Goal: Transaction & Acquisition: Obtain resource

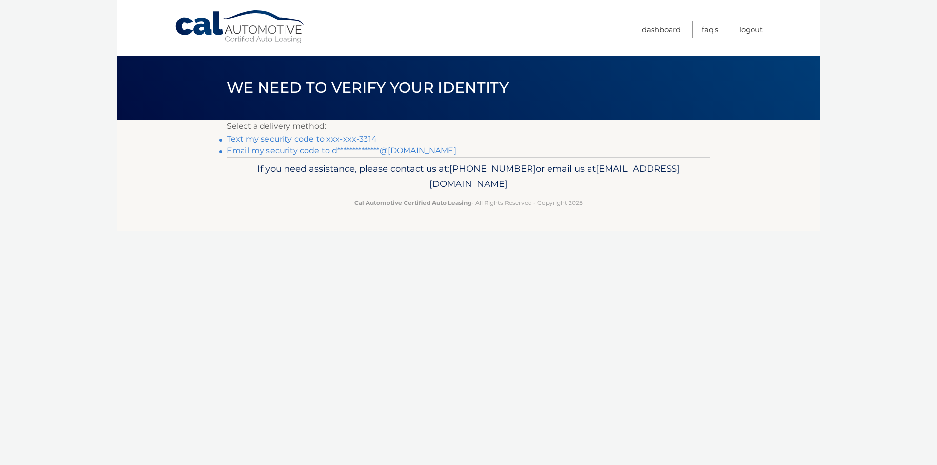
click at [315, 140] on link "Text my security code to xxx-xxx-3314" at bounding box center [302, 138] width 150 height 9
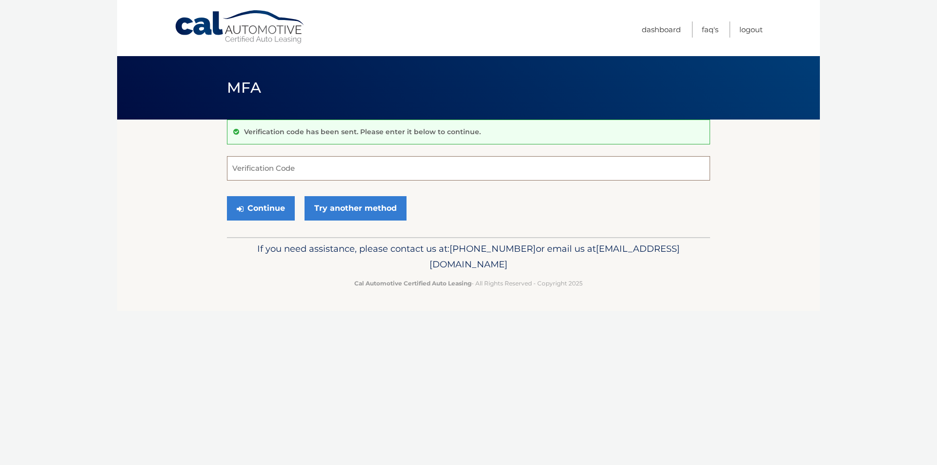
click at [319, 172] on input "Verification Code" at bounding box center [468, 168] width 483 height 24
type input "584320"
click at [274, 209] on button "Continue" at bounding box center [261, 208] width 68 height 24
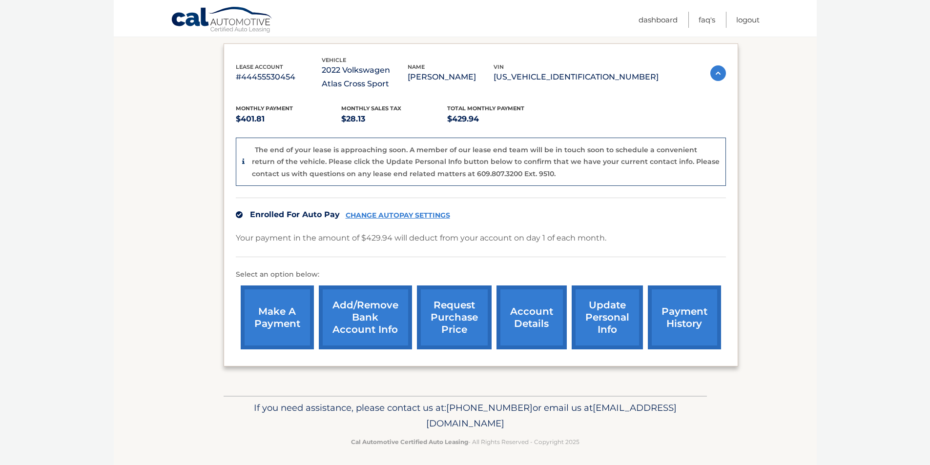
scroll to position [164, 0]
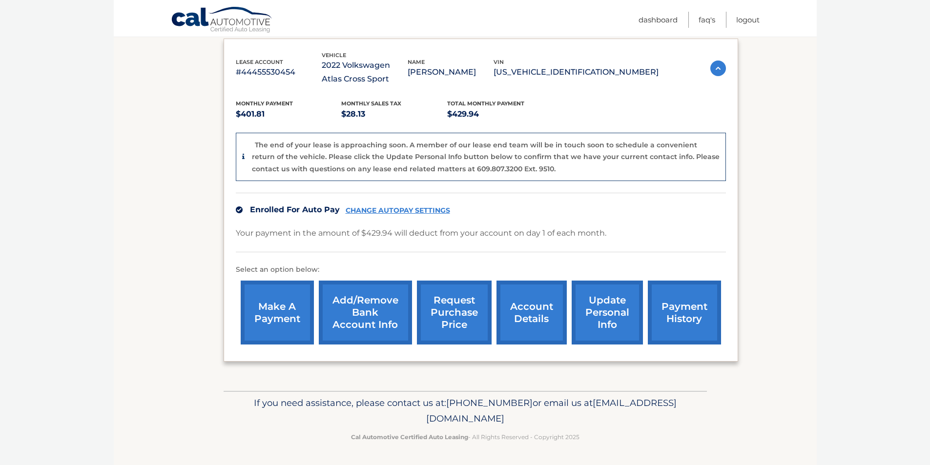
click at [534, 308] on link "account details" at bounding box center [531, 313] width 70 height 64
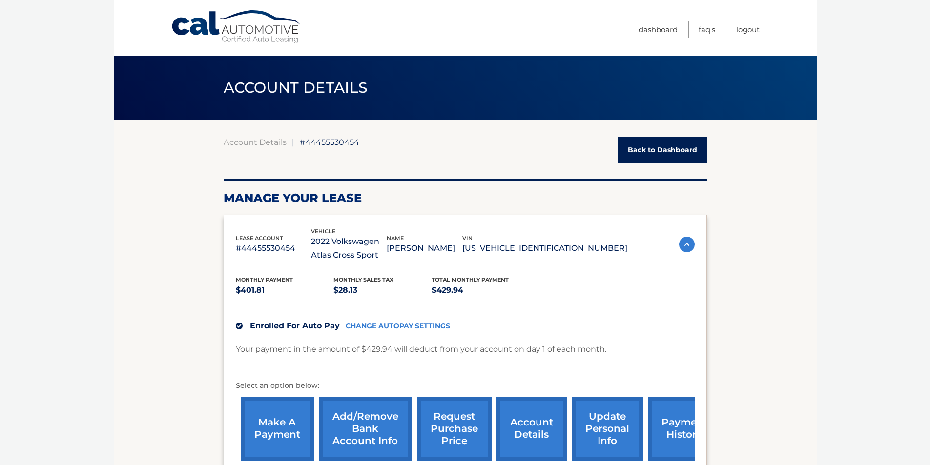
click at [643, 151] on link "Back to Dashboard" at bounding box center [662, 150] width 89 height 26
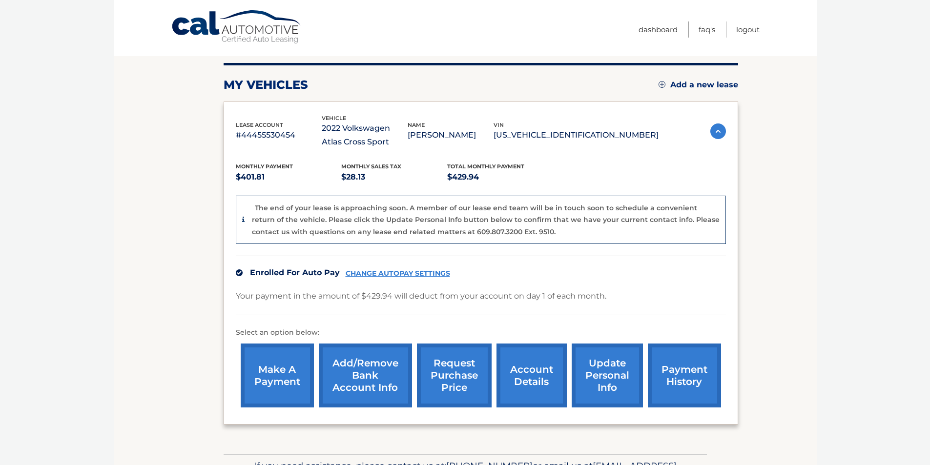
scroll to position [102, 0]
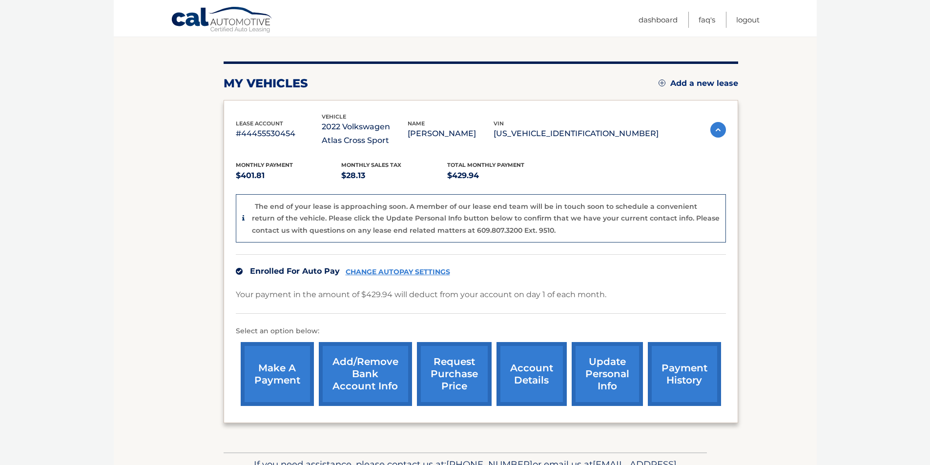
click at [533, 378] on link "account details" at bounding box center [531, 374] width 70 height 64
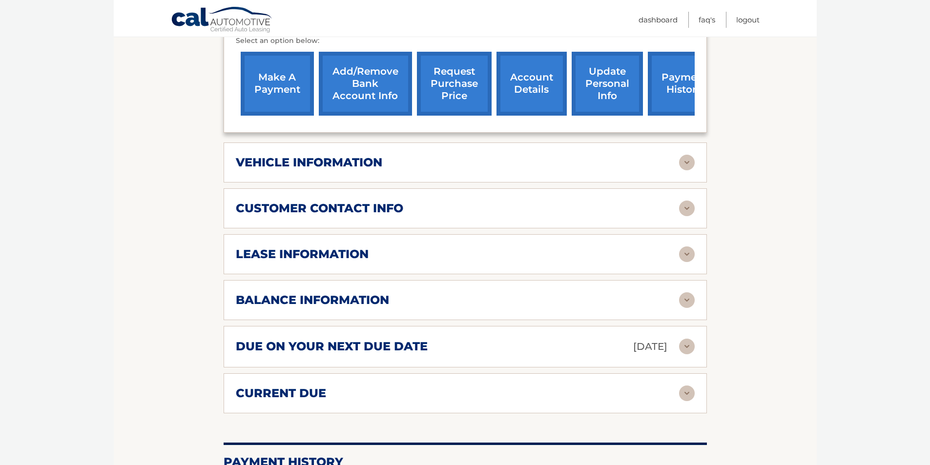
scroll to position [351, 0]
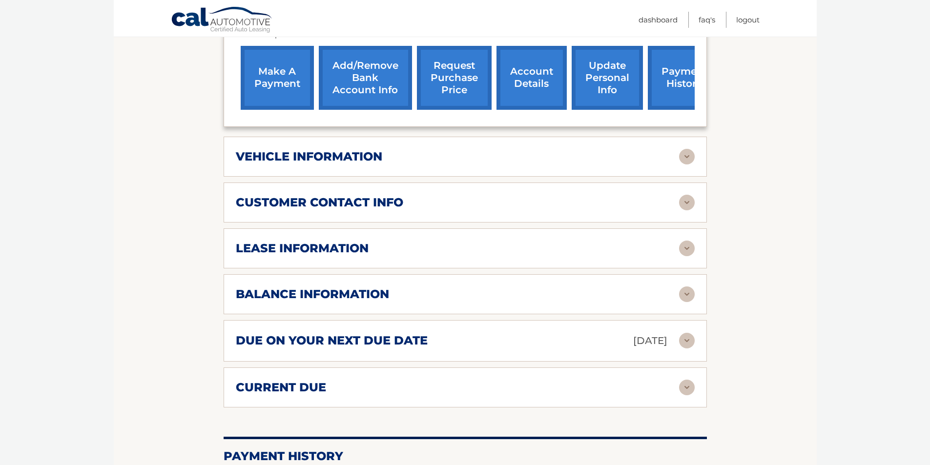
click at [315, 308] on div "balance information Payments Received 38 Payments Remaining 1 Next Payment will…" at bounding box center [465, 294] width 483 height 40
click at [324, 291] on h2 "balance information" at bounding box center [312, 294] width 153 height 15
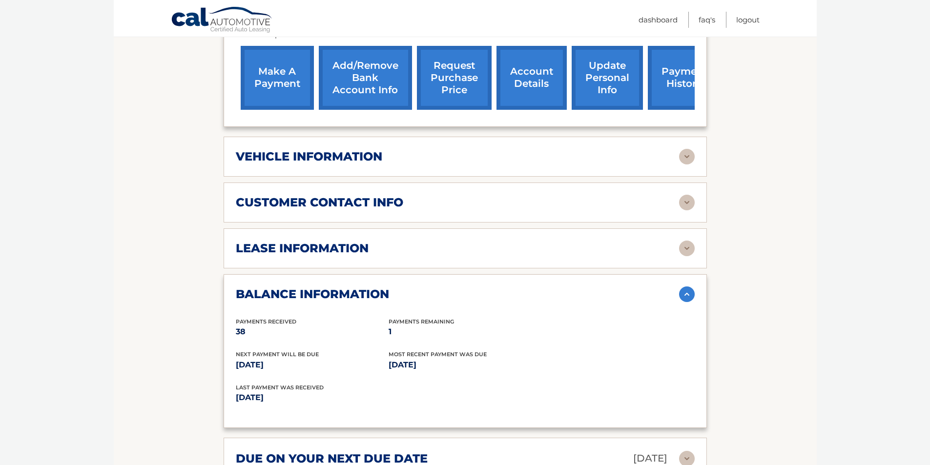
click at [398, 289] on div "balance information" at bounding box center [457, 294] width 443 height 15
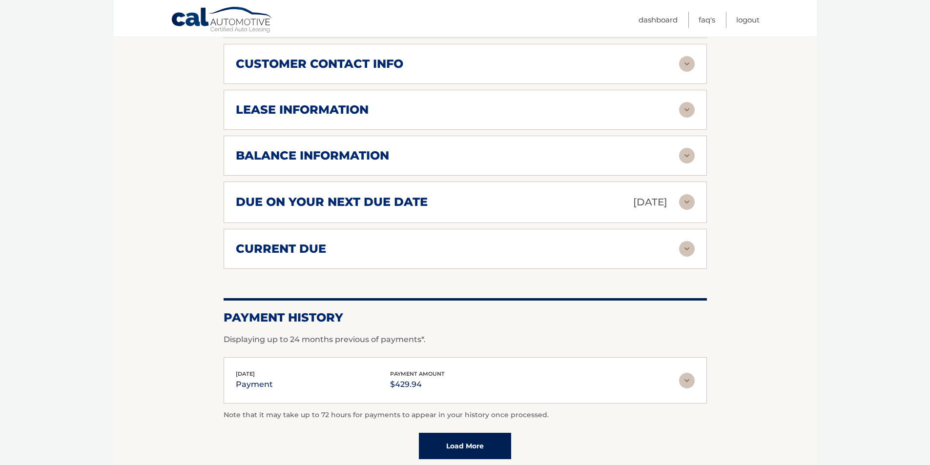
scroll to position [491, 0]
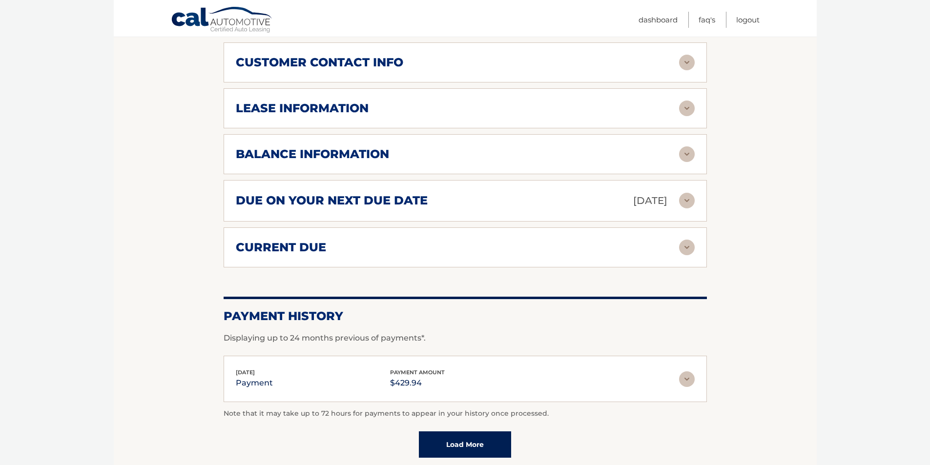
click at [356, 240] on div "current due" at bounding box center [457, 247] width 443 height 15
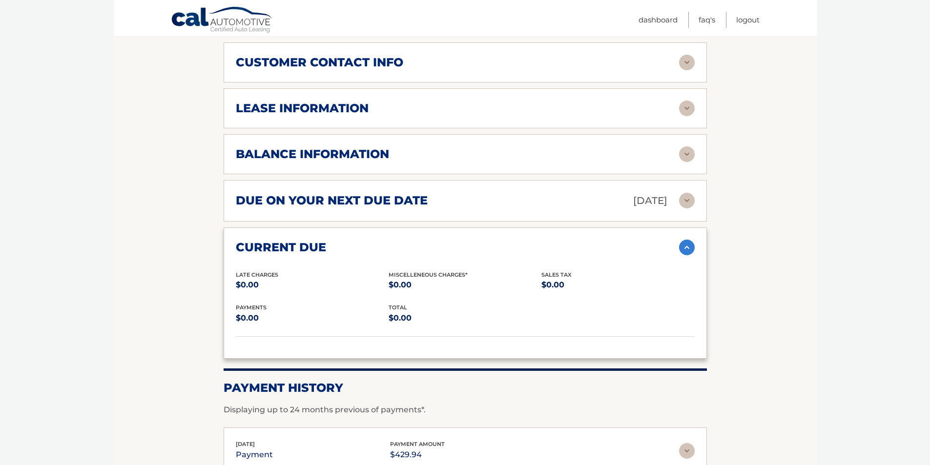
click at [356, 240] on div "current due" at bounding box center [457, 247] width 443 height 15
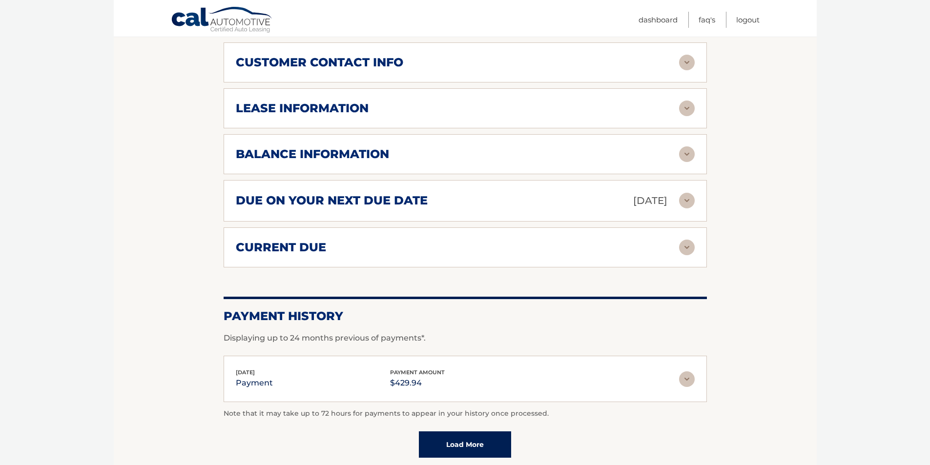
click at [344, 103] on h2 "lease information" at bounding box center [302, 108] width 133 height 15
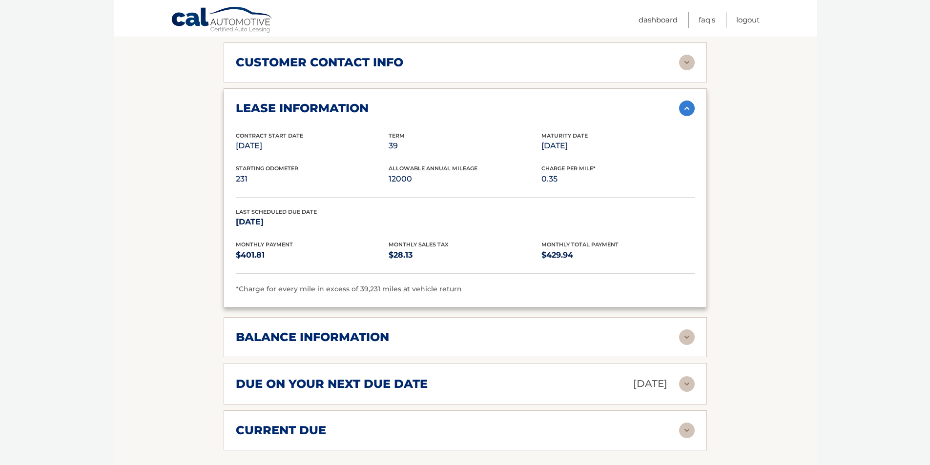
click at [372, 103] on div "lease information" at bounding box center [457, 108] width 443 height 15
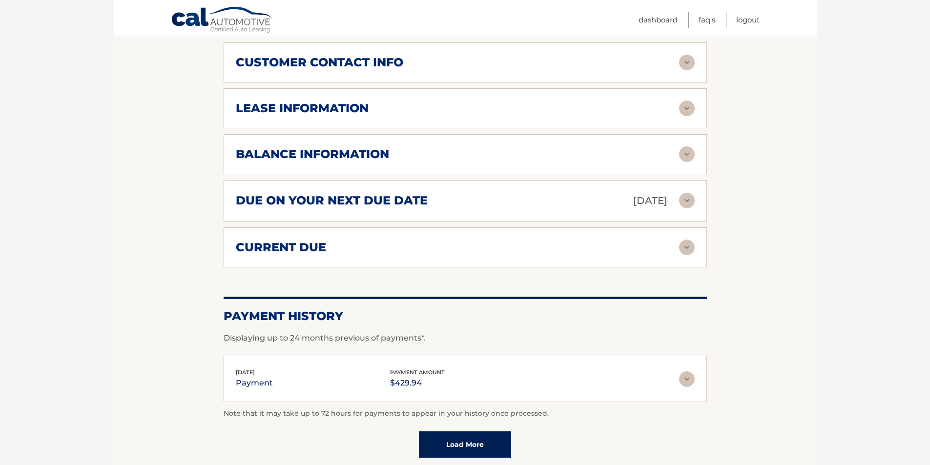
click at [372, 103] on div "lease information" at bounding box center [457, 108] width 443 height 15
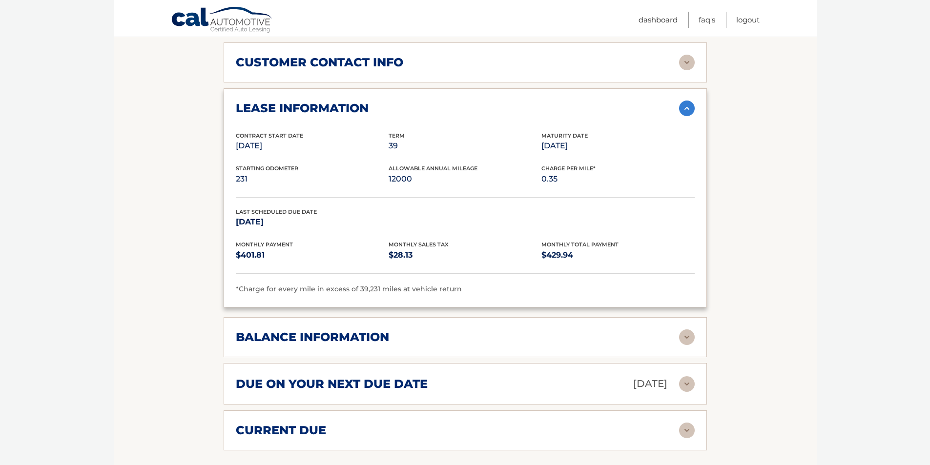
click at [372, 103] on div "lease information" at bounding box center [457, 108] width 443 height 15
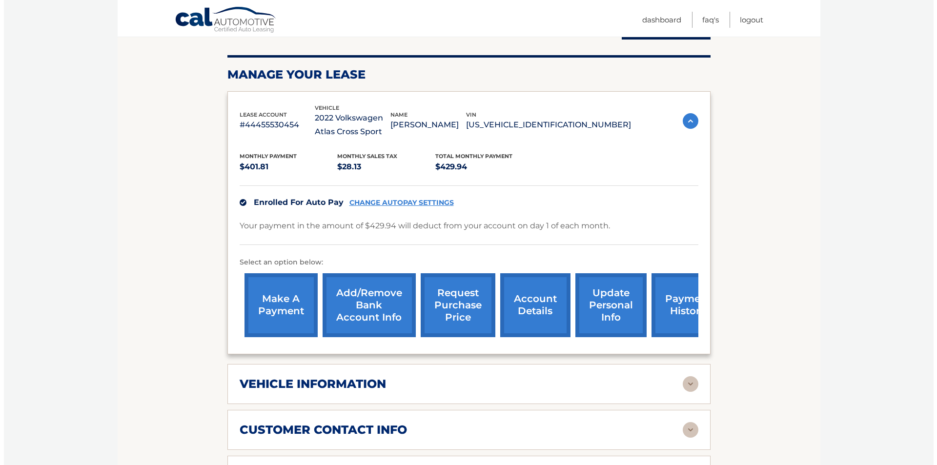
scroll to position [75, 0]
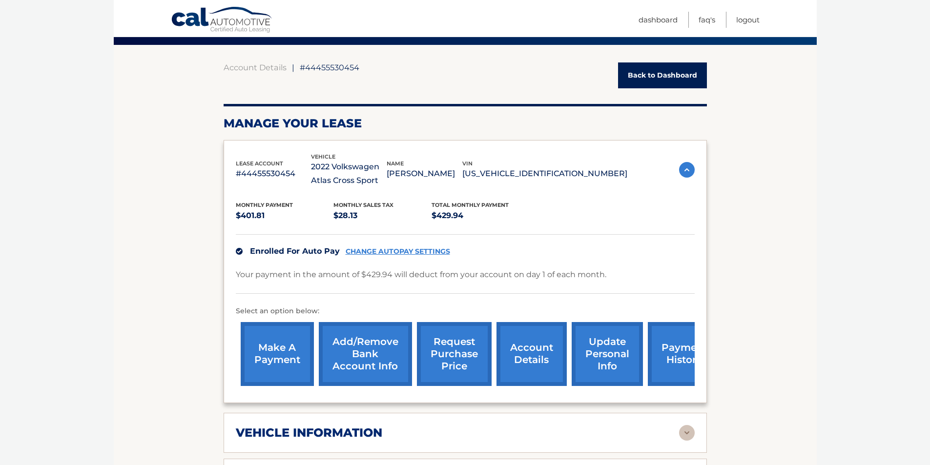
click at [468, 357] on link "request purchase price" at bounding box center [454, 354] width 75 height 64
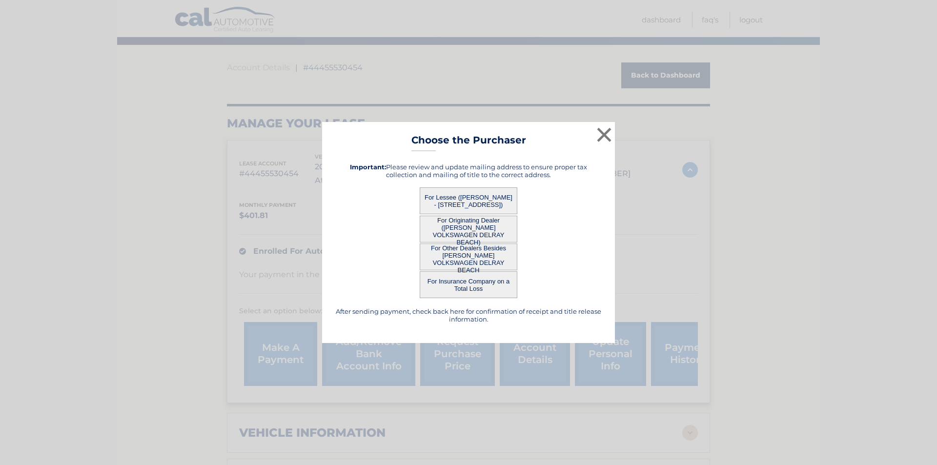
click at [465, 194] on button "For Lessee ([PERSON_NAME] - [STREET_ADDRESS])" at bounding box center [469, 200] width 98 height 27
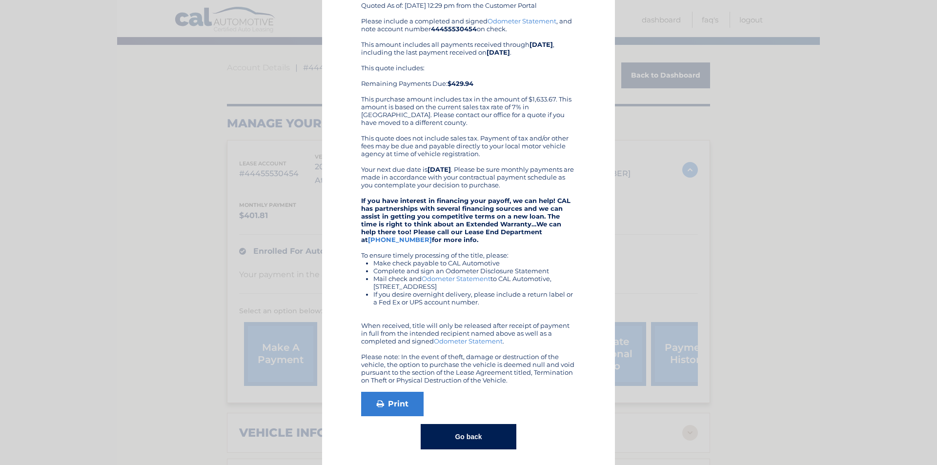
scroll to position [78, 0]
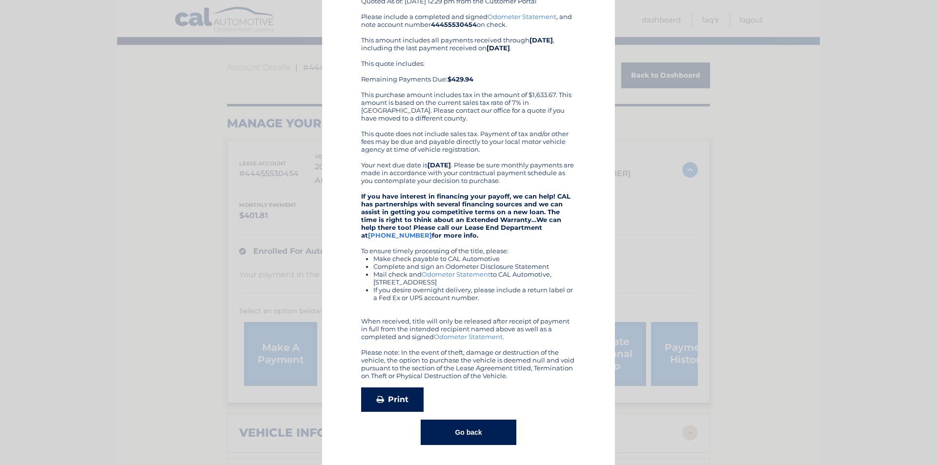
click at [392, 400] on link "Print" at bounding box center [392, 400] width 62 height 24
click at [467, 429] on button "Go back" at bounding box center [468, 432] width 95 height 25
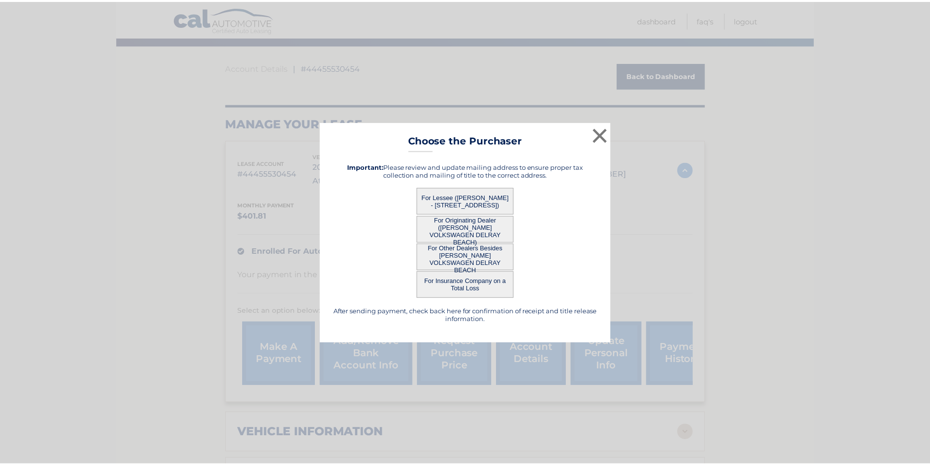
scroll to position [0, 0]
click at [607, 140] on button "×" at bounding box center [604, 135] width 20 height 20
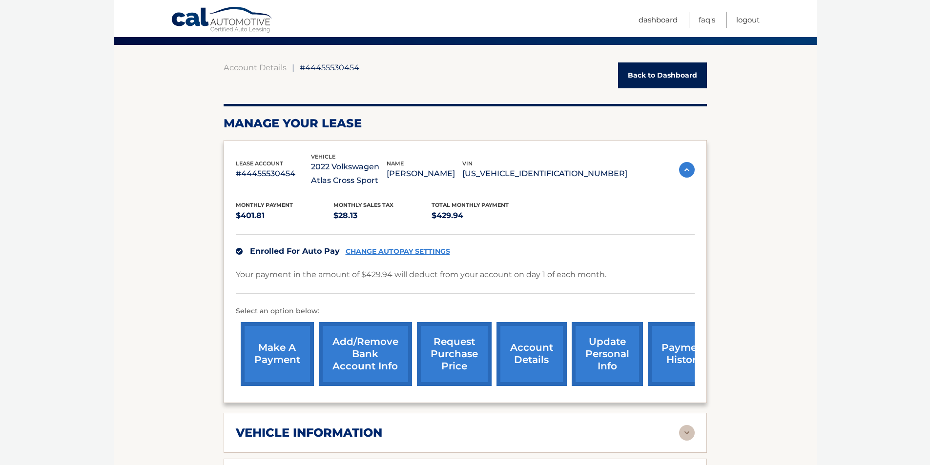
click at [854, 170] on body "Cal Automotive Menu Dashboard FAQ's Logout ← |" at bounding box center [465, 157] width 930 height 465
click at [645, 71] on link "Back to Dashboard" at bounding box center [662, 75] width 89 height 26
